Goal: Transaction & Acquisition: Purchase product/service

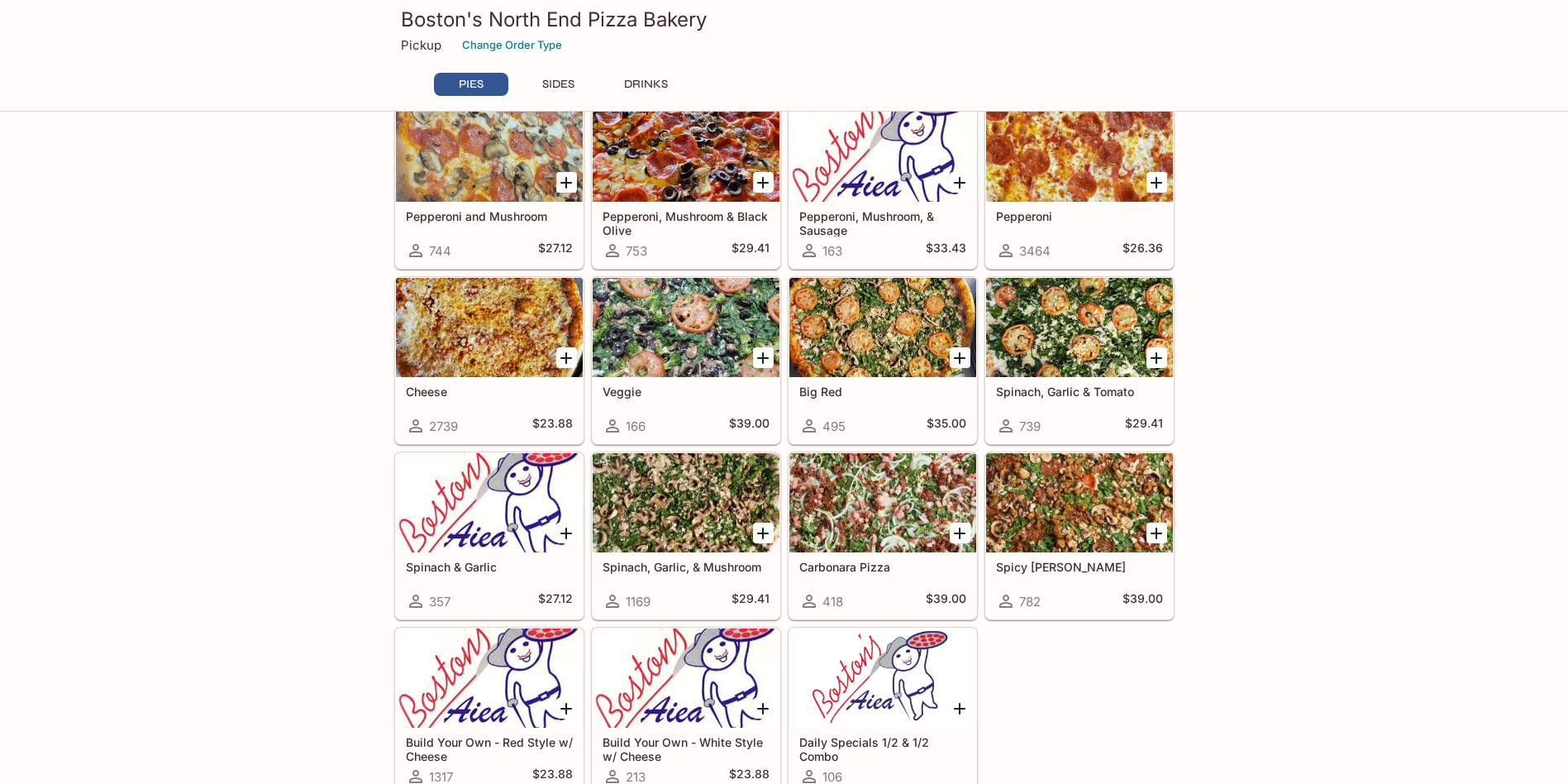
scroll to position [413, 0]
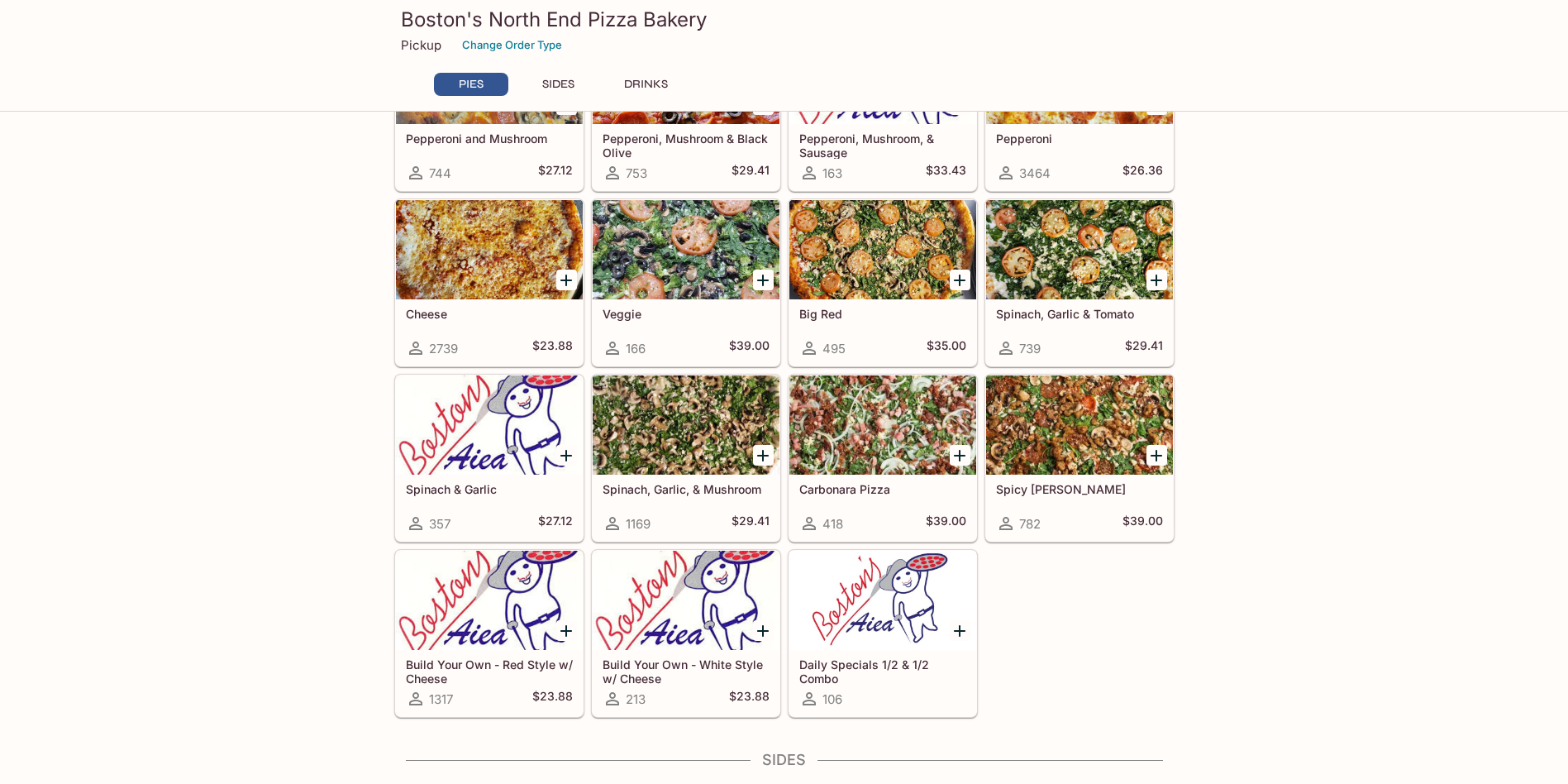
click at [1054, 437] on div at bounding box center [1080, 425] width 187 height 99
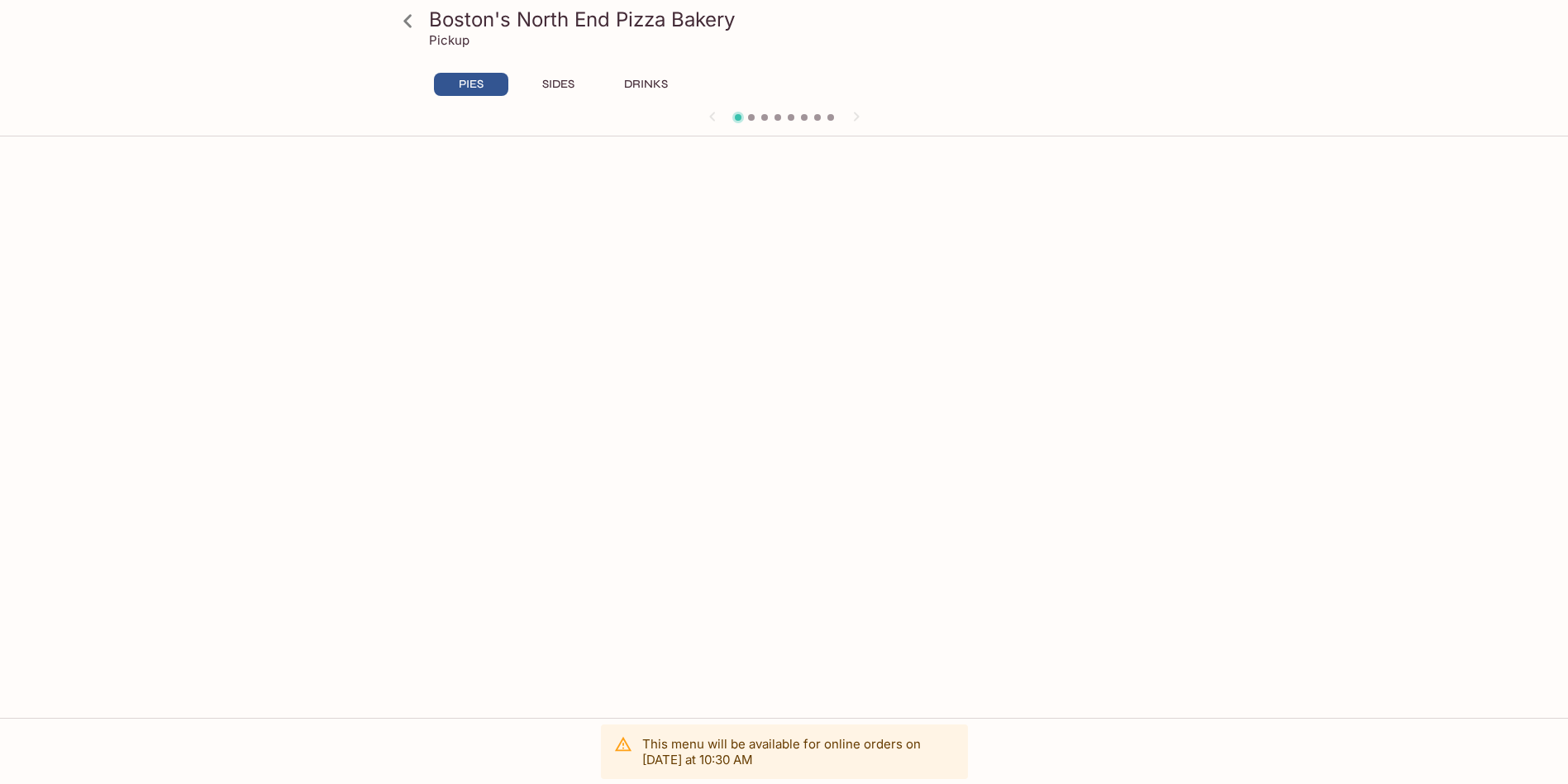
scroll to position [143, 0]
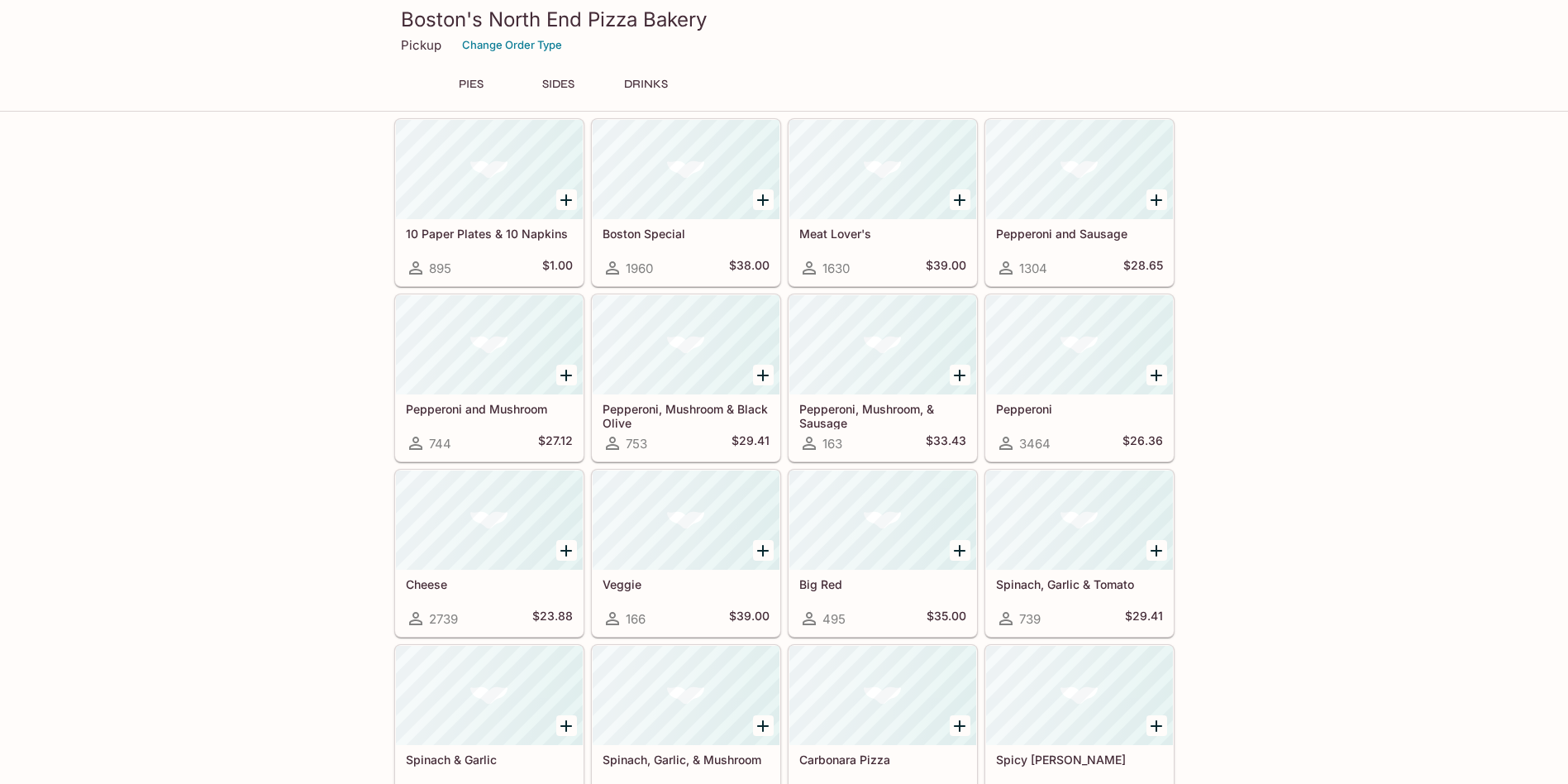
scroll to position [264, 0]
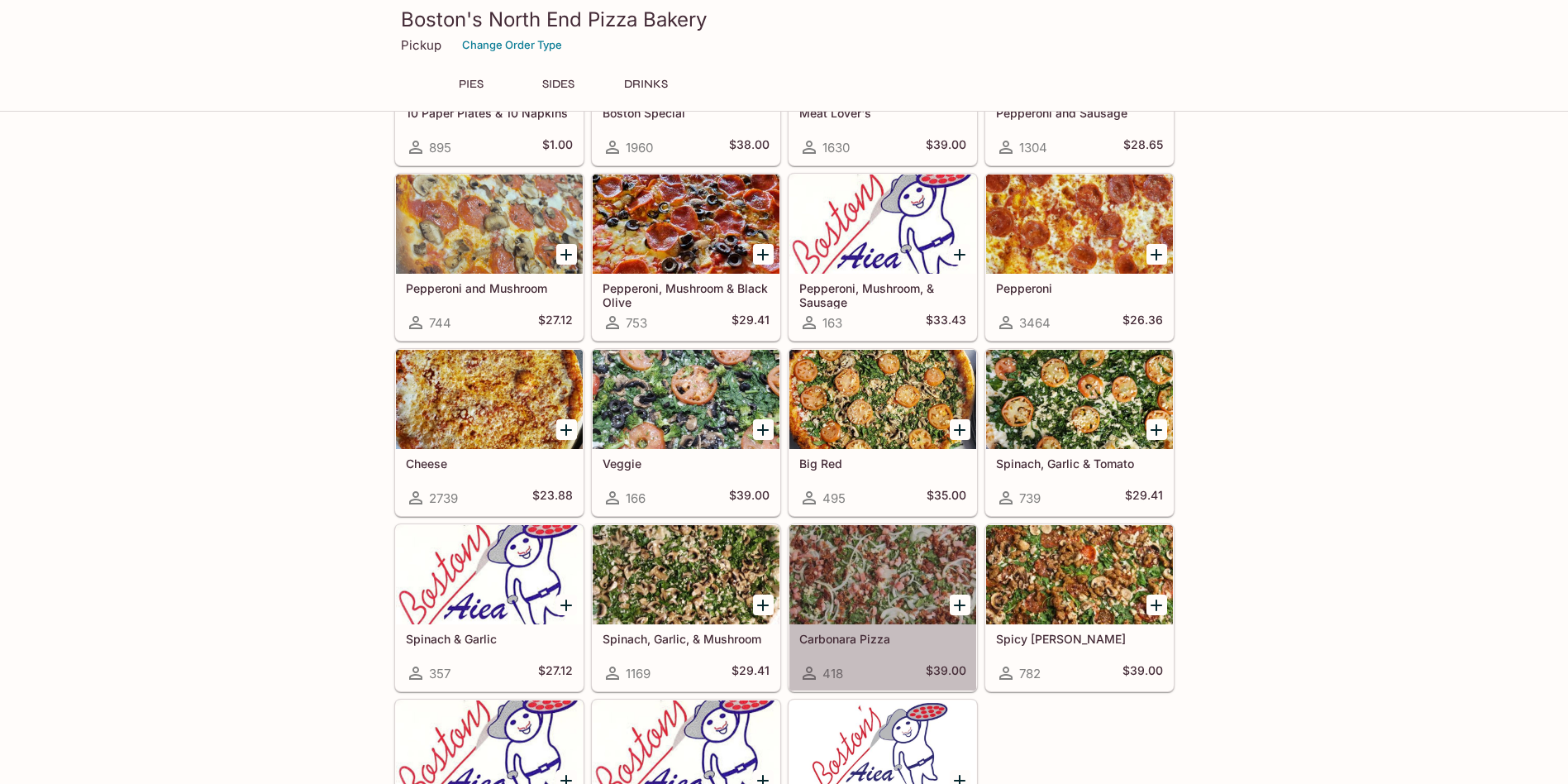
click at [875, 543] on div at bounding box center [883, 574] width 187 height 99
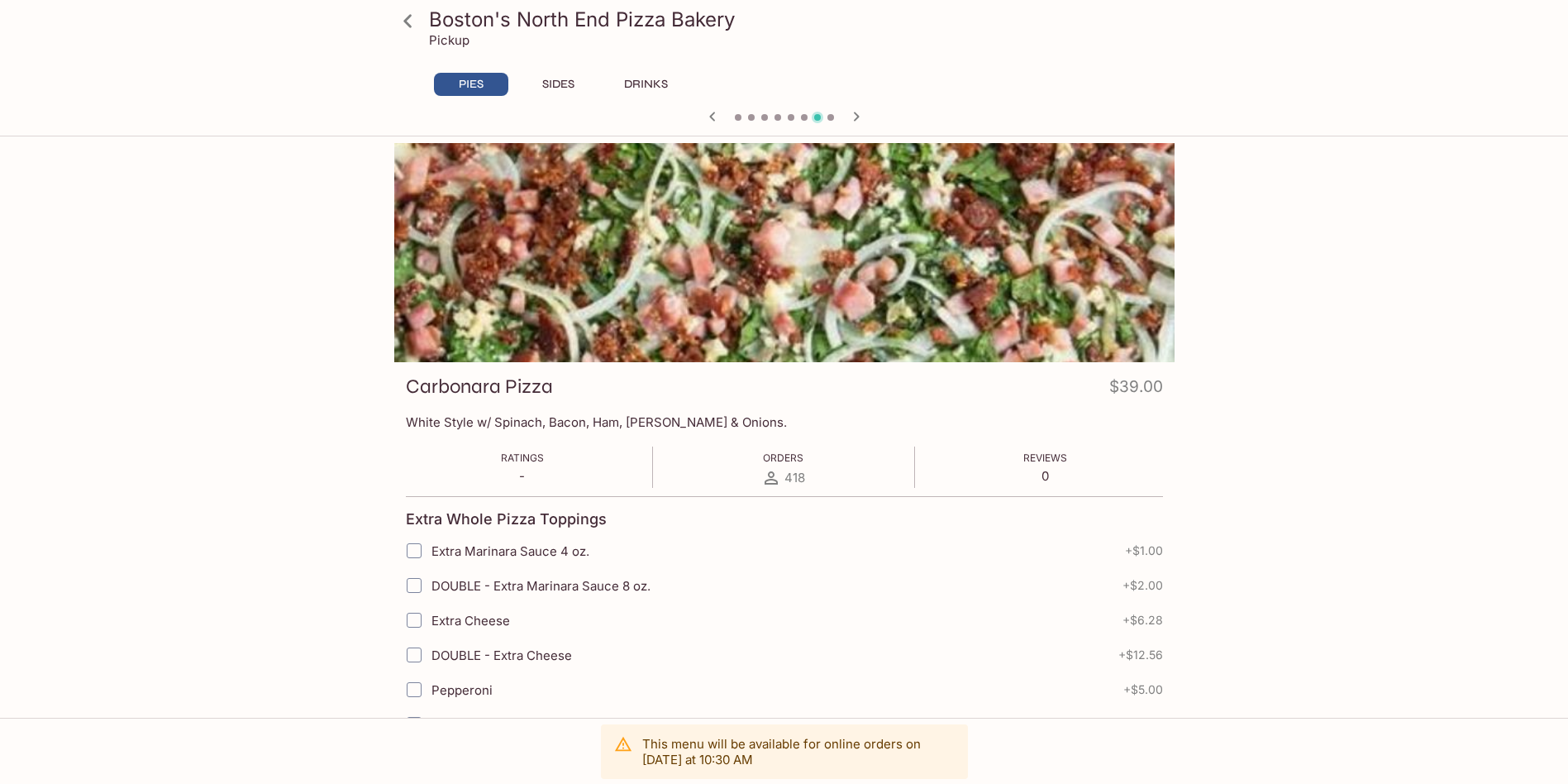
scroll to position [143, 0]
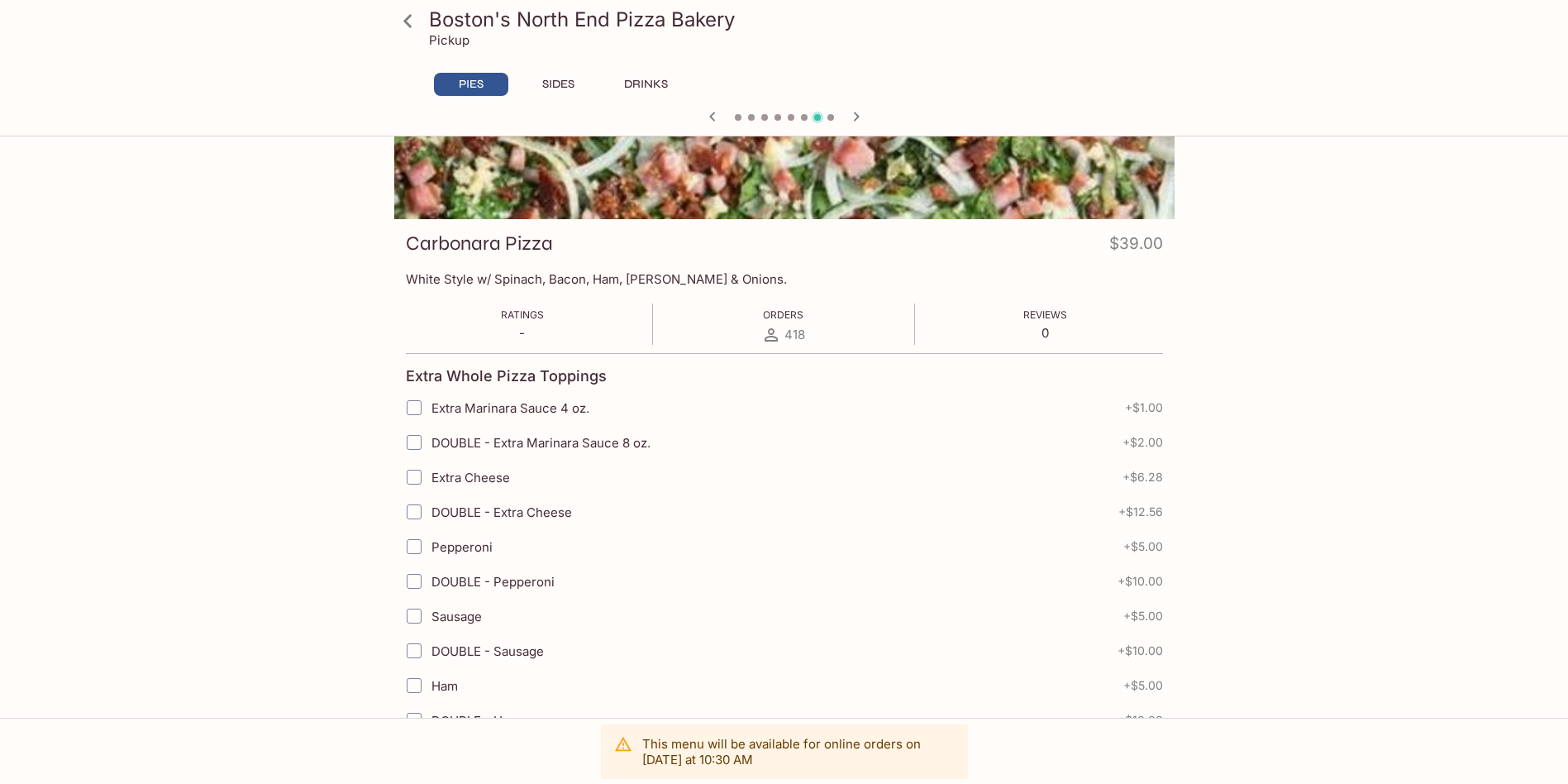
click at [1359, 324] on div "Boston's North End Pizza Bakery Pickup PIES SIDES DRINKS Spinach, Garlic, & Mus…" at bounding box center [784, 392] width 1568 height 784
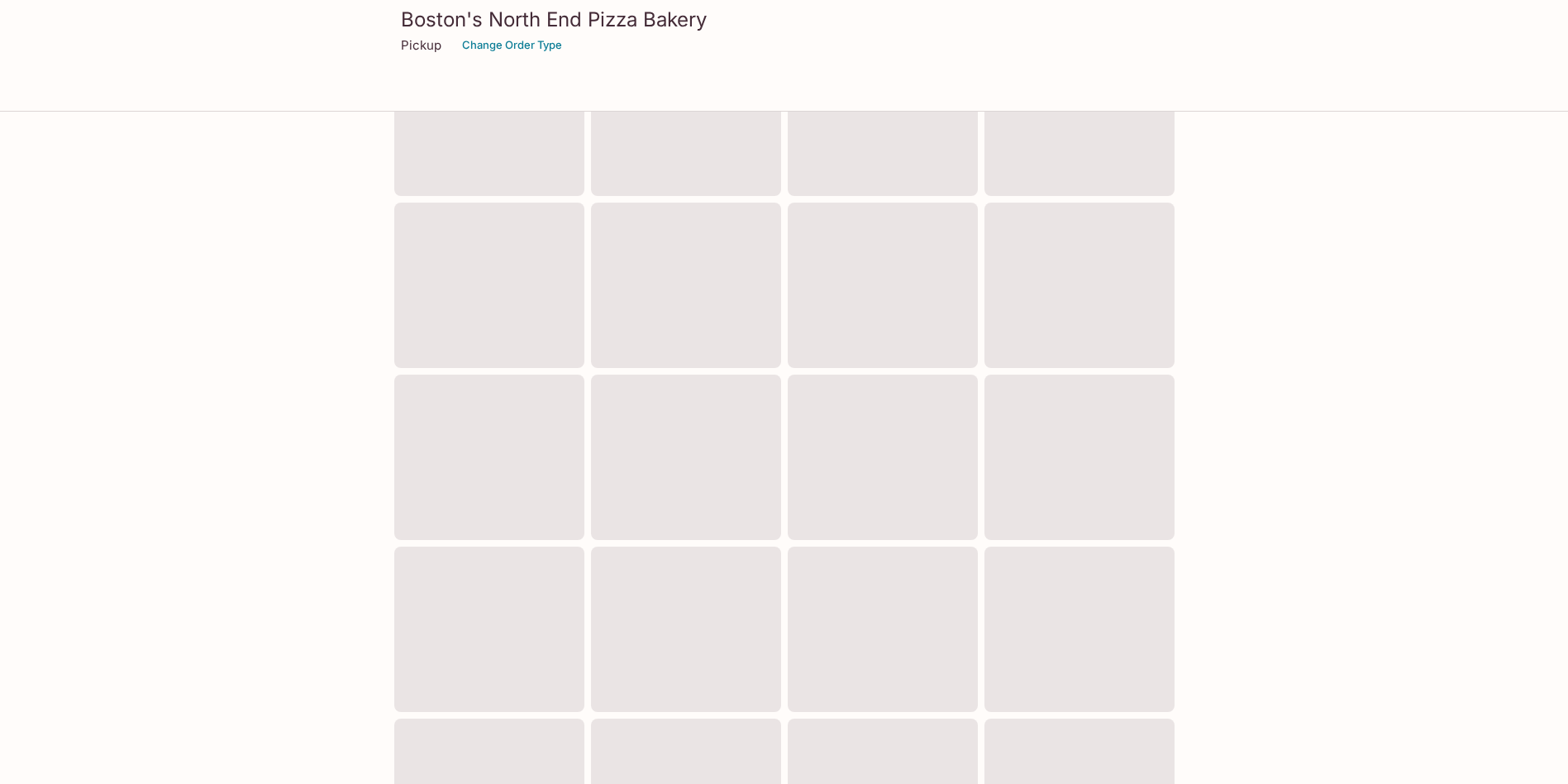
scroll to position [32, 0]
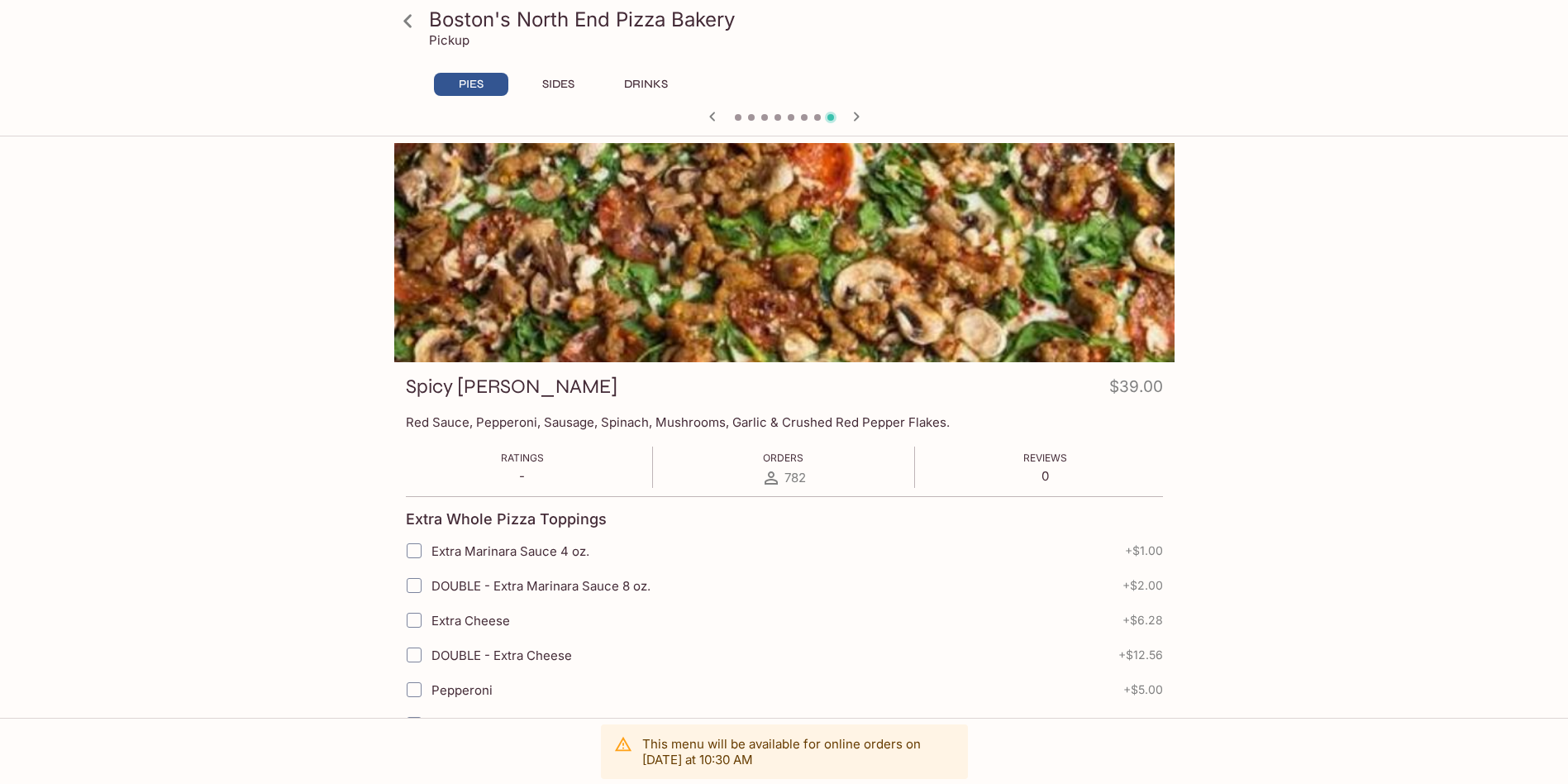
click at [714, 117] on icon "button" at bounding box center [713, 117] width 20 height 20
